Goal: Information Seeking & Learning: Learn about a topic

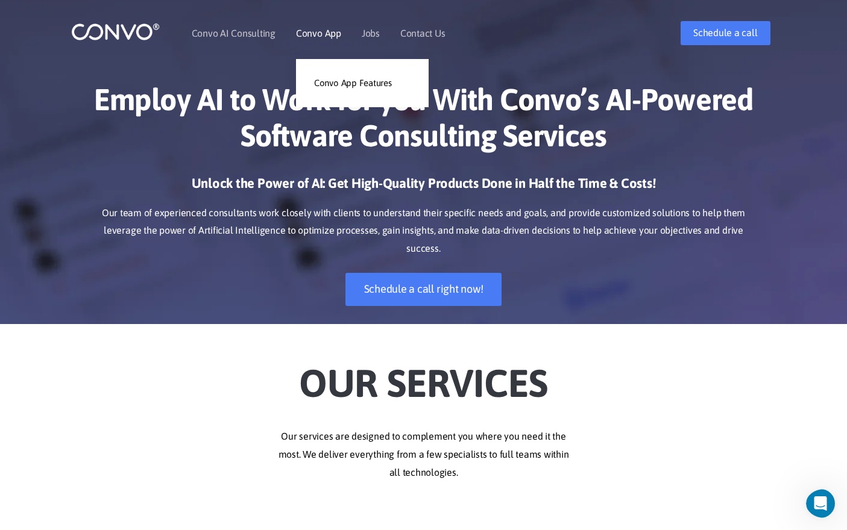
click at [328, 31] on link "Convo App" at bounding box center [318, 33] width 45 height 10
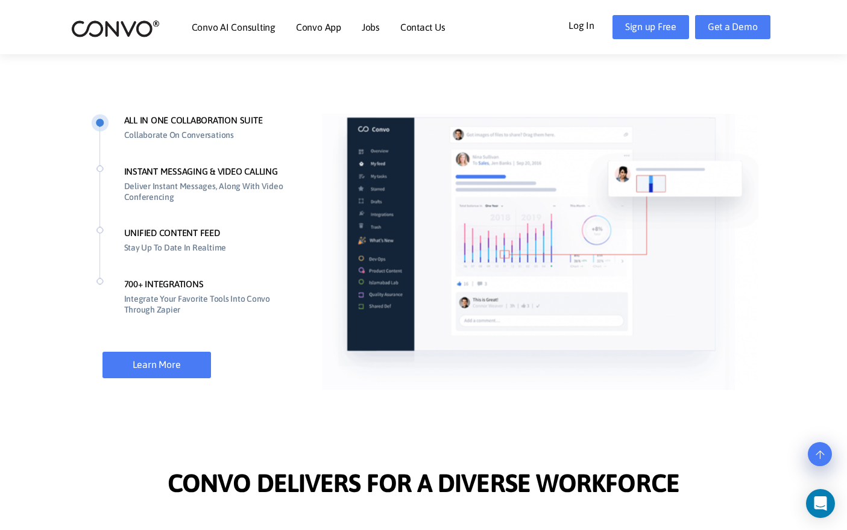
scroll to position [898, 0]
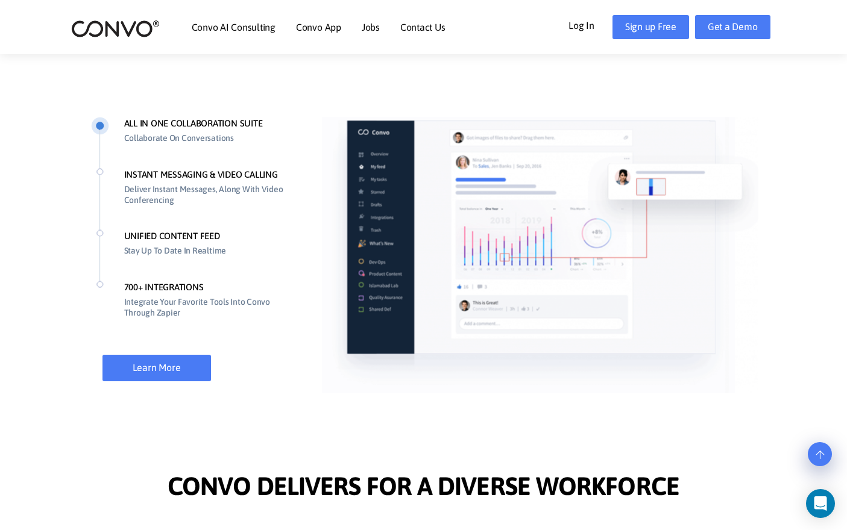
click at [225, 171] on li "INSTANT MESSAGING & VIDEO CALLING Deliver Instant Messages, Along With Video Co…" at bounding box center [194, 199] width 207 height 62
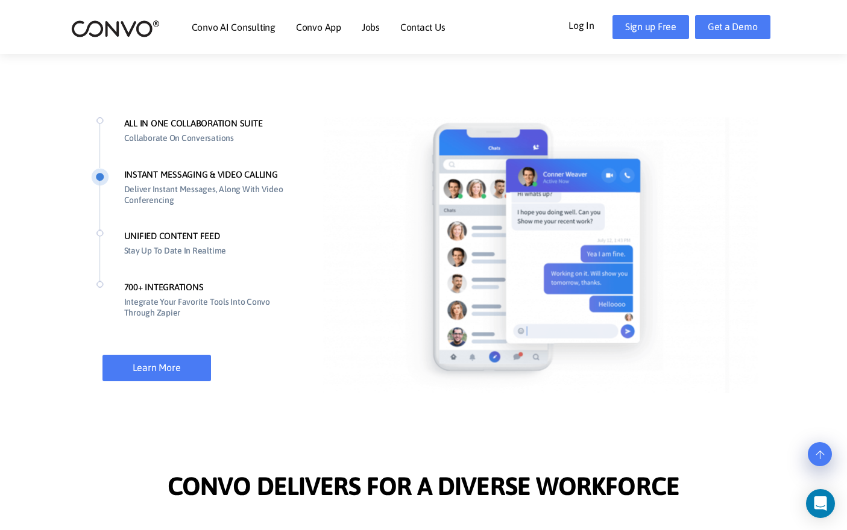
click at [176, 231] on li "UNIFIED CONTENT FEED Stay Up To Date In Realtime" at bounding box center [194, 255] width 207 height 51
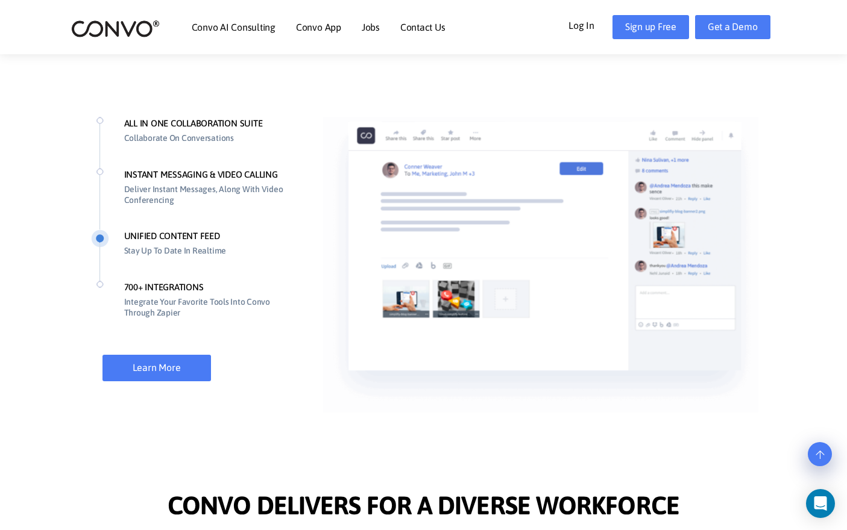
click at [212, 291] on li "700+ INTEGRATIONS Integrate Your Favorite Tools Into Convo Through Zapier" at bounding box center [194, 312] width 207 height 62
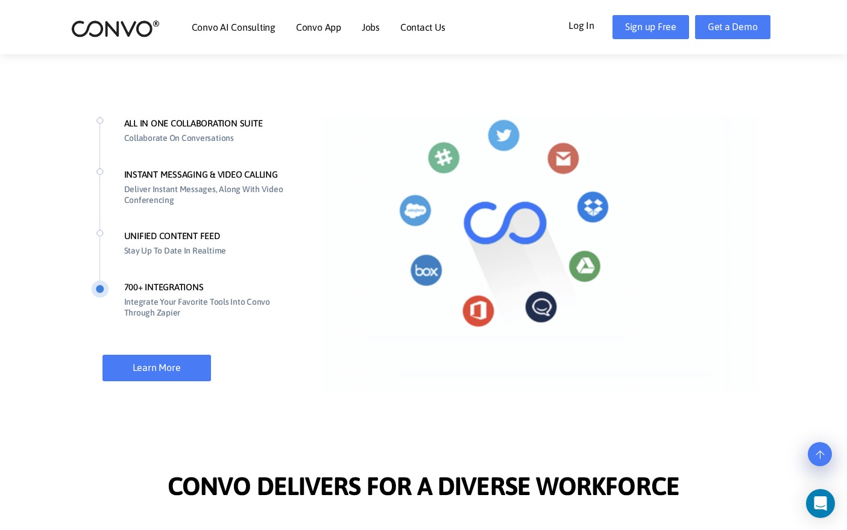
drag, startPoint x: 131, startPoint y: 26, endPoint x: 138, endPoint y: 30, distance: 7.9
click at [131, 26] on img at bounding box center [115, 28] width 89 height 19
